Goal: Find specific page/section: Find specific page/section

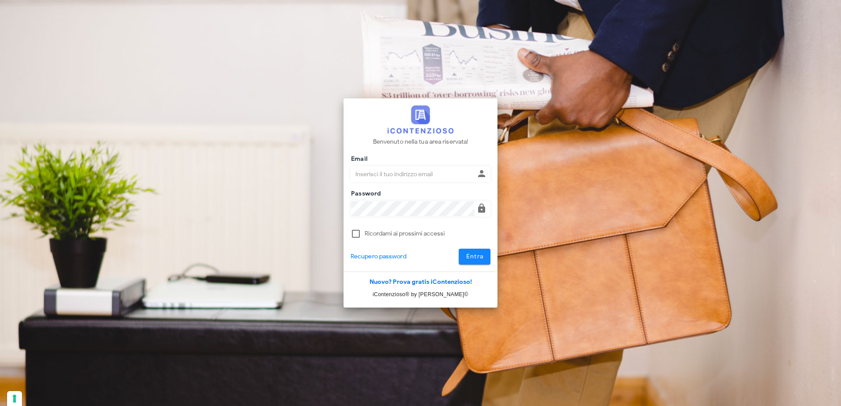
type input "[PERSON_NAME][EMAIL_ADDRESS][PERSON_NAME][DOMAIN_NAME]"
click at [477, 254] on span "Entra" at bounding box center [475, 256] width 18 height 7
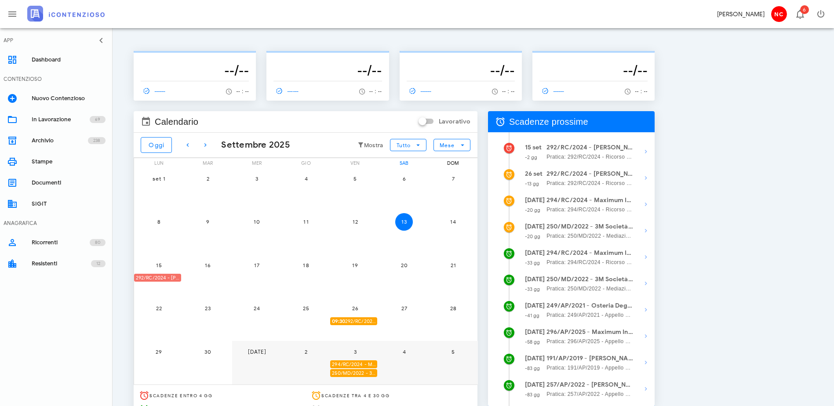
click at [178, 278] on div "292/RC/2024 - [PERSON_NAME] - Invio Memorie per Udienza" at bounding box center [157, 278] width 47 height 8
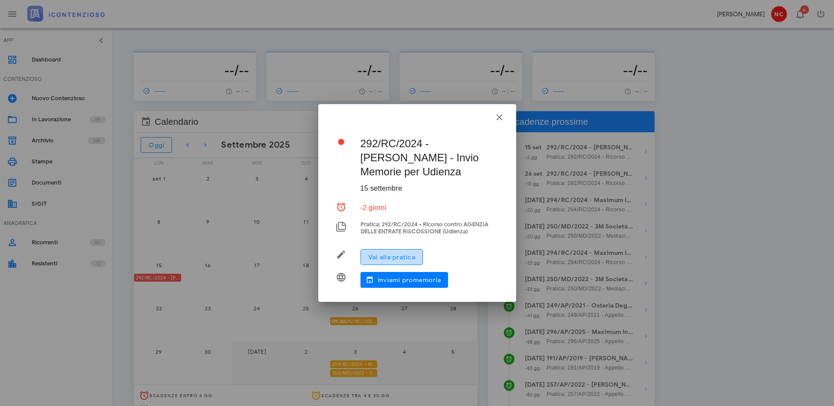
click at [387, 256] on span "Vai alla pratica" at bounding box center [392, 257] width 48 height 7
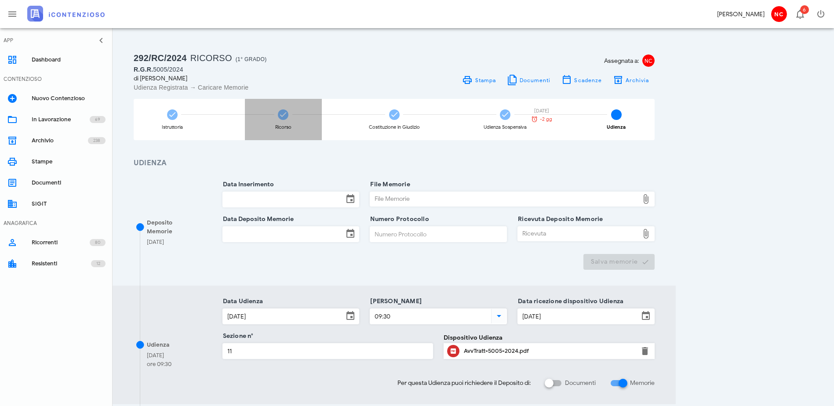
click at [319, 122] on div "Ricorso" at bounding box center [283, 119] width 77 height 41
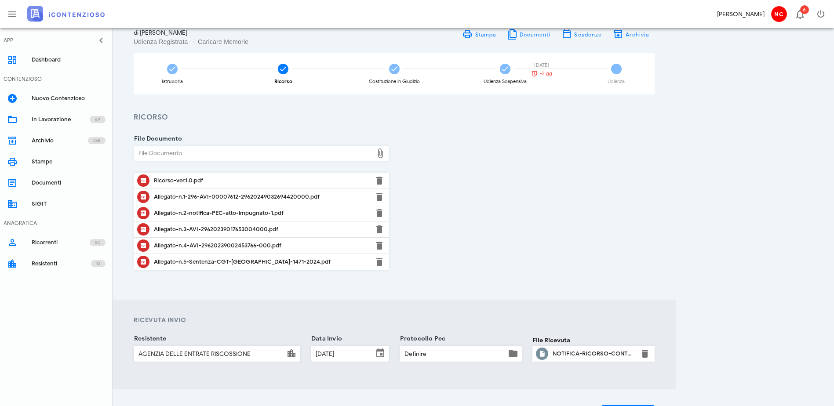
scroll to position [88, 0]
